Goal: Task Accomplishment & Management: Complete application form

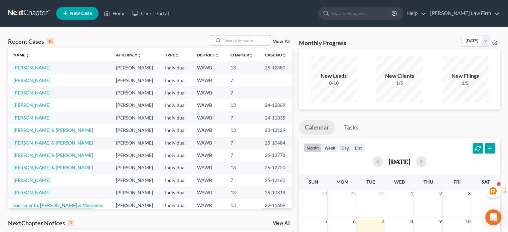
click at [246, 39] on input "search" at bounding box center [246, 40] width 47 height 10
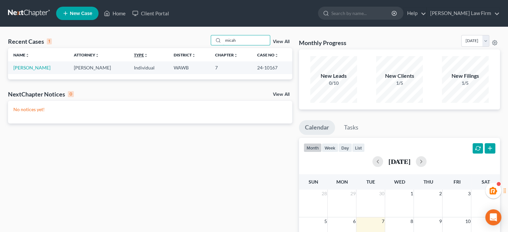
drag, startPoint x: 238, startPoint y: 40, endPoint x: 134, endPoint y: 53, distance: 105.1
click at [134, 53] on div "Recent Cases 1 micah View All Name unfold_more expand_more expand_less Attorney…" at bounding box center [150, 57] width 284 height 44
type input "[PERSON_NAME]"
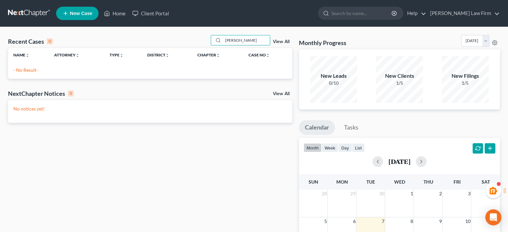
click at [84, 7] on link "New Case" at bounding box center [77, 13] width 42 height 13
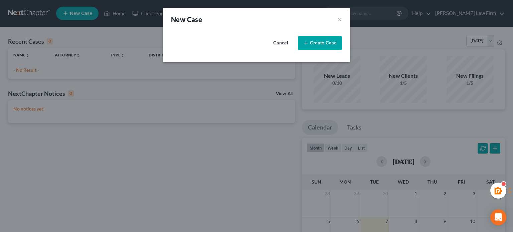
select select "87"
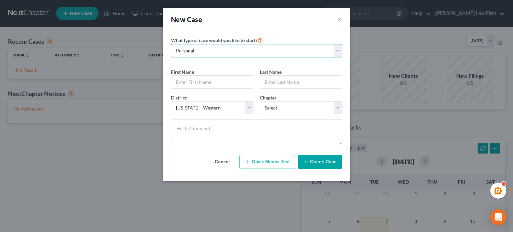
click at [233, 48] on select "Personal Business" at bounding box center [256, 50] width 171 height 13
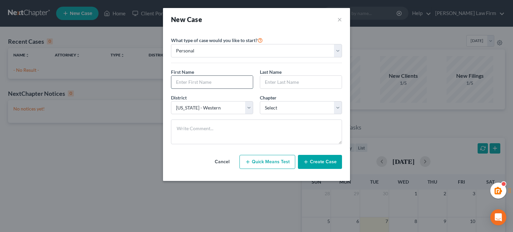
click at [208, 85] on input "text" at bounding box center [211, 82] width 81 height 13
type input "Micah"
type input "[PERSON_NAME]"
click at [212, 159] on button "Cancel" at bounding box center [221, 161] width 29 height 13
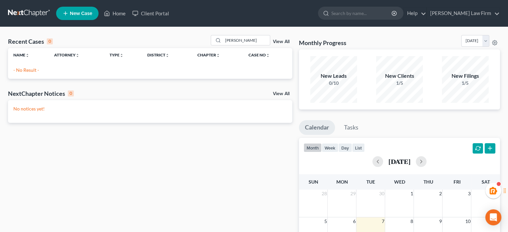
click at [278, 42] on link "View All" at bounding box center [281, 41] width 17 height 5
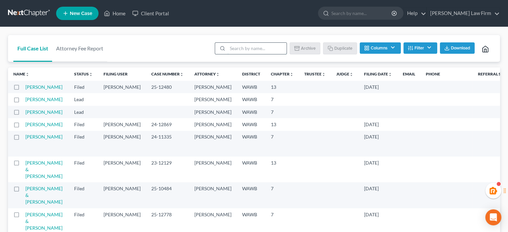
click at [255, 51] on input "search" at bounding box center [256, 48] width 59 height 11
type input "[PERSON_NAME]"
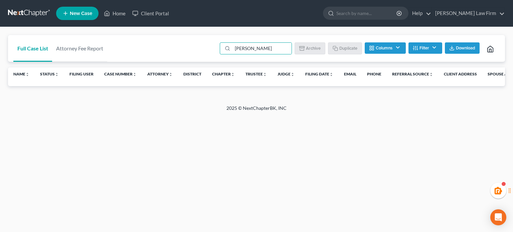
click at [75, 16] on link "New Case" at bounding box center [77, 13] width 42 height 13
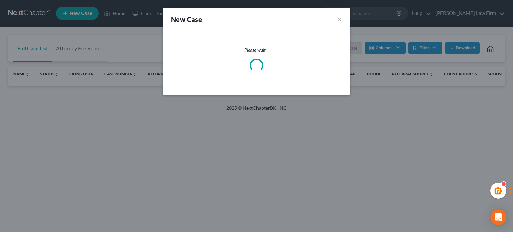
select select "87"
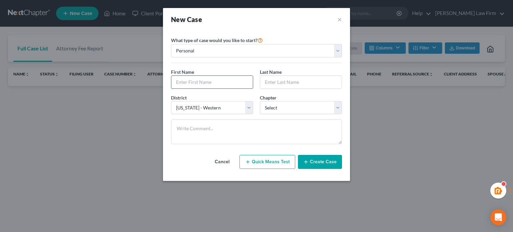
click at [210, 79] on input "text" at bounding box center [211, 82] width 81 height 13
type input "N"
type input "Micah"
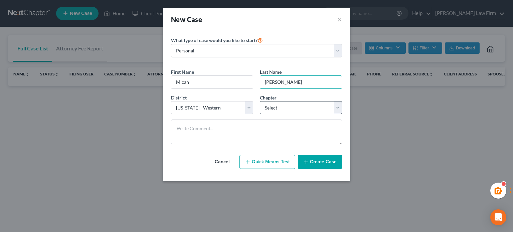
type input "[PERSON_NAME]"
click at [283, 108] on select "Select 7 11 12 13" at bounding box center [301, 107] width 82 height 13
select select "0"
click at [260, 101] on select "Select 7 11 12 13" at bounding box center [301, 107] width 82 height 13
click at [322, 163] on button "Create Case" at bounding box center [320, 162] width 44 height 14
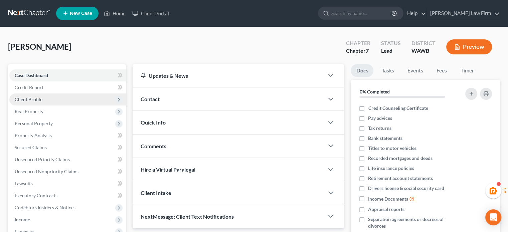
click at [76, 93] on span "Client Profile" at bounding box center [67, 99] width 117 height 12
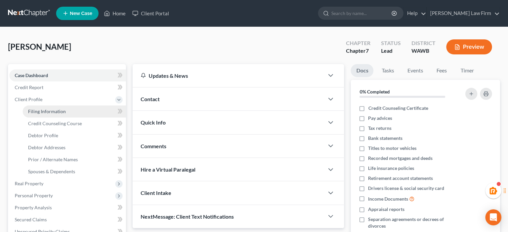
click at [74, 112] on link "Filing Information" at bounding box center [74, 112] width 103 height 12
select select "1"
select select "0"
select select "87"
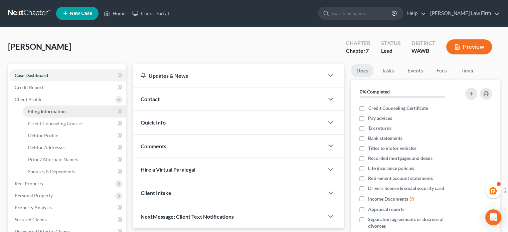
select select "50"
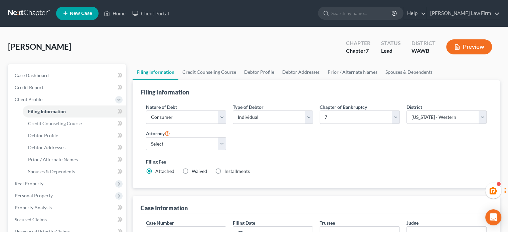
scroll to position [111, 0]
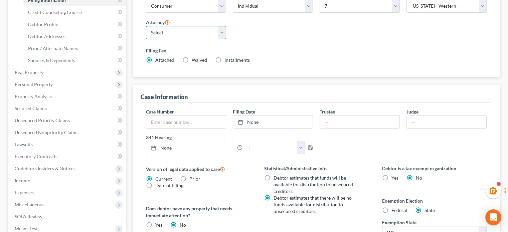
click at [184, 30] on select "Select [PERSON_NAME] - WAWB [PERSON_NAME] - WAWB" at bounding box center [186, 32] width 80 height 13
select select "1"
click at [146, 26] on select "Select [PERSON_NAME] - WAWB [PERSON_NAME] - WAWB" at bounding box center [186, 32] width 80 height 13
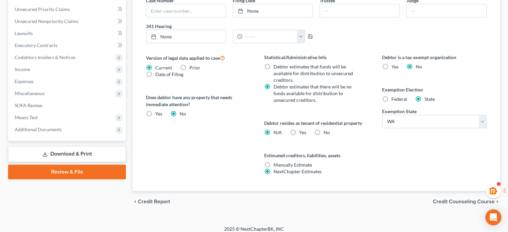
click at [299, 134] on label "Yes Yes" at bounding box center [302, 132] width 7 height 7
click at [302, 134] on input "Yes Yes" at bounding box center [304, 131] width 4 height 4
radio input "true"
radio input "false"
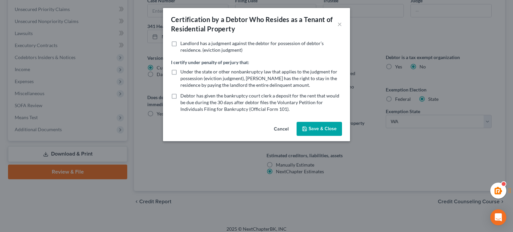
click at [306, 128] on icon "button" at bounding box center [304, 128] width 5 height 5
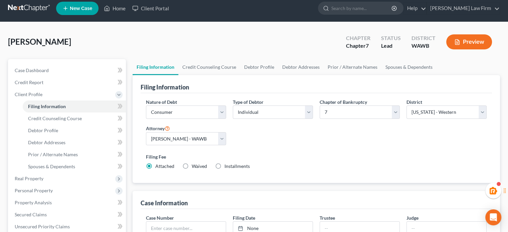
scroll to position [0, 0]
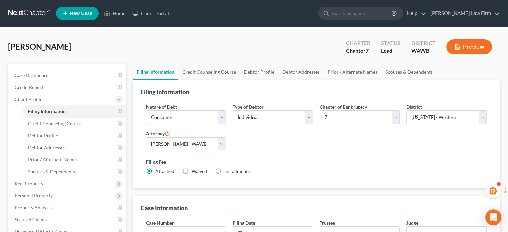
click at [187, 53] on div "[PERSON_NAME] Upgraded Chapter Chapter 7 Status Lead District [GEOGRAPHIC_DATA]…" at bounding box center [254, 49] width 492 height 29
click at [205, 64] on link "Credit Counseling Course" at bounding box center [209, 72] width 62 height 16
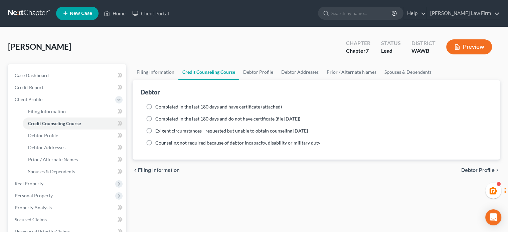
click at [198, 111] on ng-include "Completed in the last 180 days and have certificate (attached) Date Completed N…" at bounding box center [316, 125] width 341 height 43
click at [220, 113] on ng-include "Completed in the last 180 days and have certificate (attached) Date Completed N…" at bounding box center [316, 125] width 341 height 43
click at [216, 104] on span "Completed in the last 180 days and have certificate (attached)" at bounding box center [218, 107] width 127 height 6
click at [162, 104] on input "Completed in the last 180 days and have certificate (attached)" at bounding box center [160, 106] width 4 height 4
radio input "true"
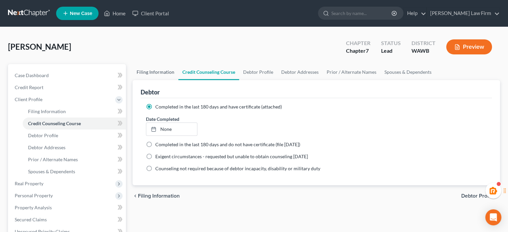
click at [157, 74] on link "Filing Information" at bounding box center [156, 72] width 46 height 16
select select "1"
select select "0"
select select "87"
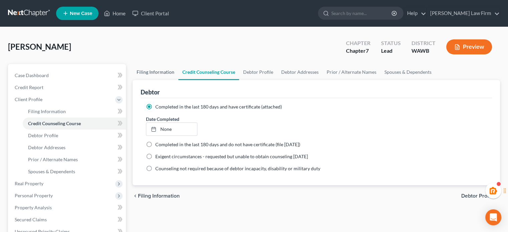
select select "1"
select select "50"
